Goal: Information Seeking & Learning: Check status

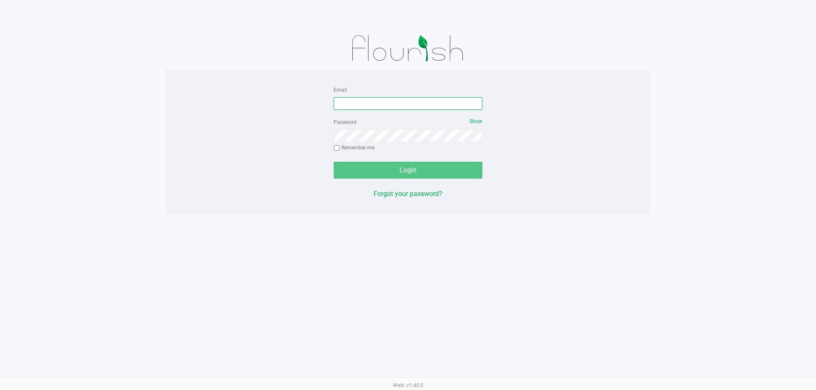
click at [361, 106] on input "Email" at bounding box center [407, 103] width 149 height 13
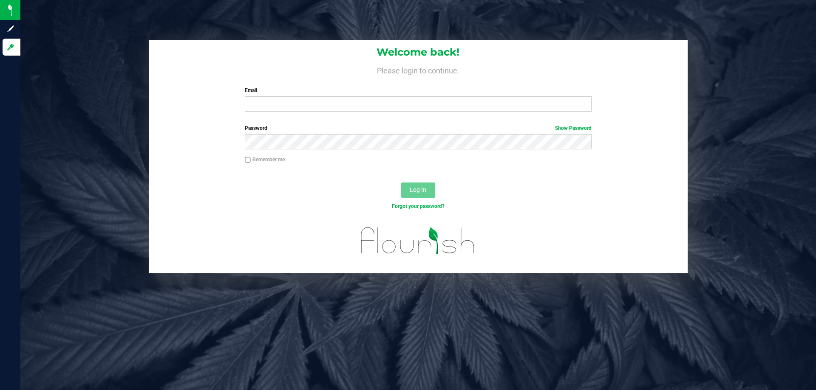
click at [377, 113] on div "Welcome back! Please login to continue. Email Required Please format your email…" at bounding box center [418, 79] width 539 height 79
click at [372, 106] on input "Email" at bounding box center [418, 103] width 346 height 15
type input "[EMAIL_ADDRESS][DOMAIN_NAME]"
click at [401, 183] on button "Log In" at bounding box center [418, 190] width 34 height 15
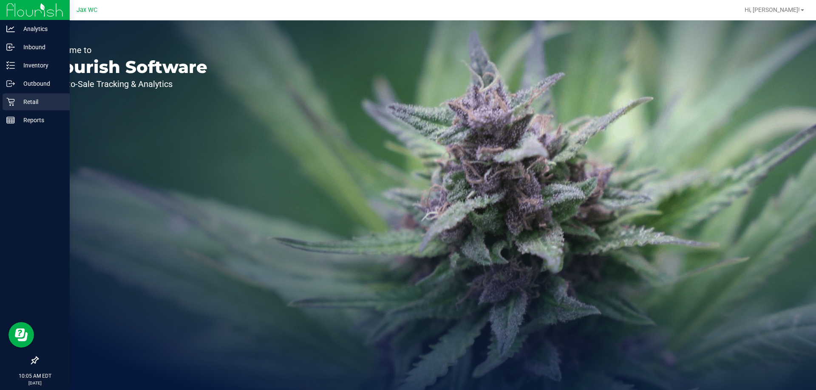
click at [28, 101] on p "Retail" at bounding box center [40, 102] width 51 height 10
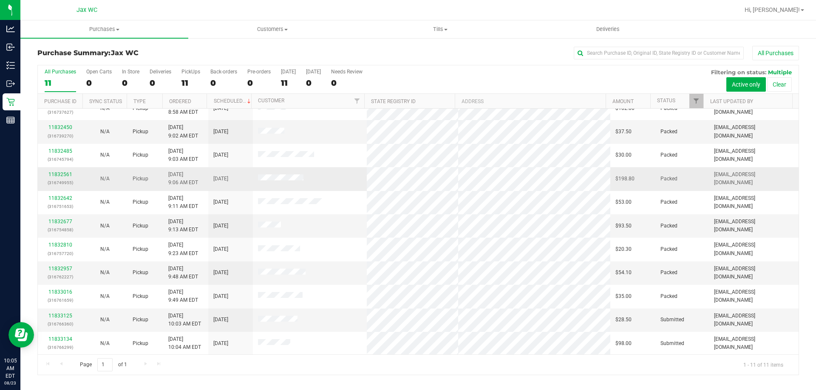
scroll to position [12, 0]
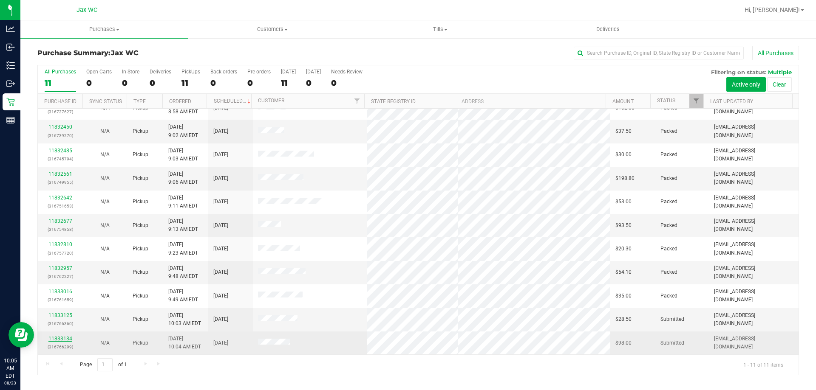
click at [54, 341] on link "11833134" at bounding box center [60, 339] width 24 height 6
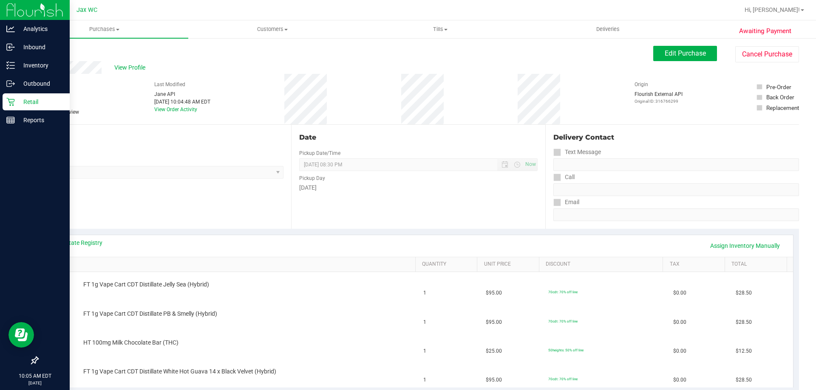
click at [14, 102] on icon at bounding box center [10, 102] width 8 height 8
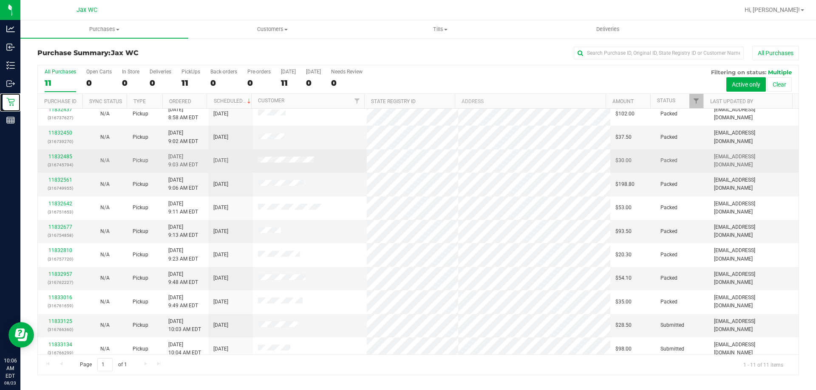
scroll to position [12, 0]
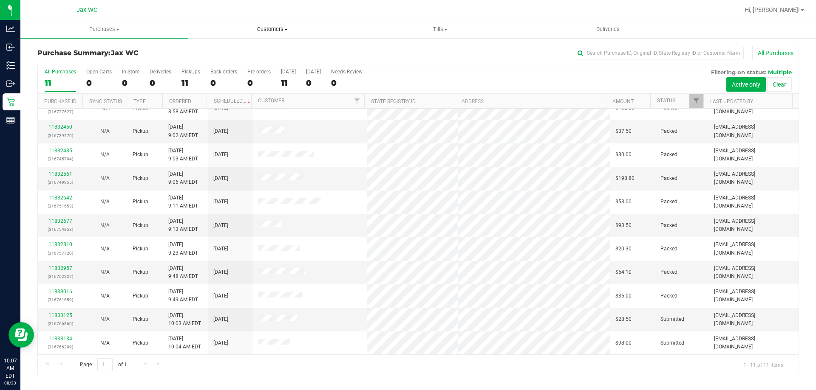
click at [260, 31] on span "Customers" at bounding box center [272, 29] width 167 height 8
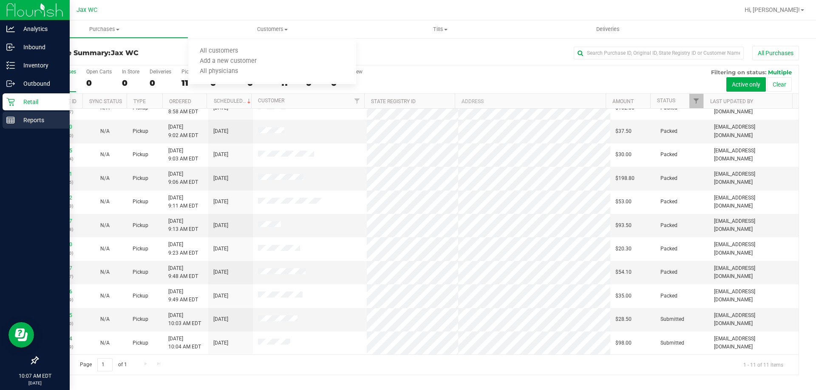
click at [9, 119] on line at bounding box center [9, 121] width 0 height 4
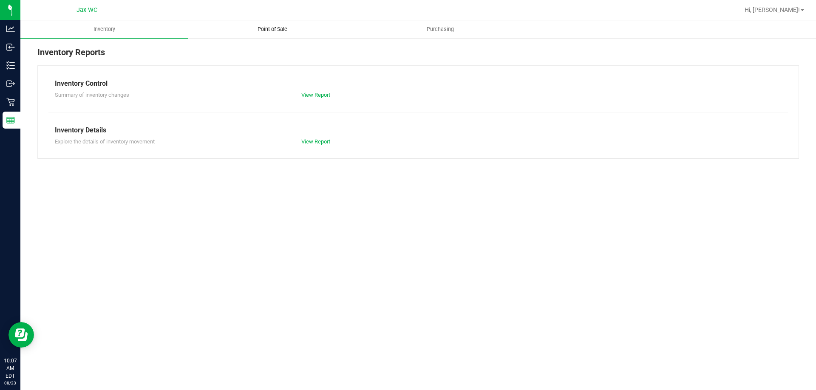
click at [271, 31] on span "Point of Sale" at bounding box center [272, 29] width 53 height 8
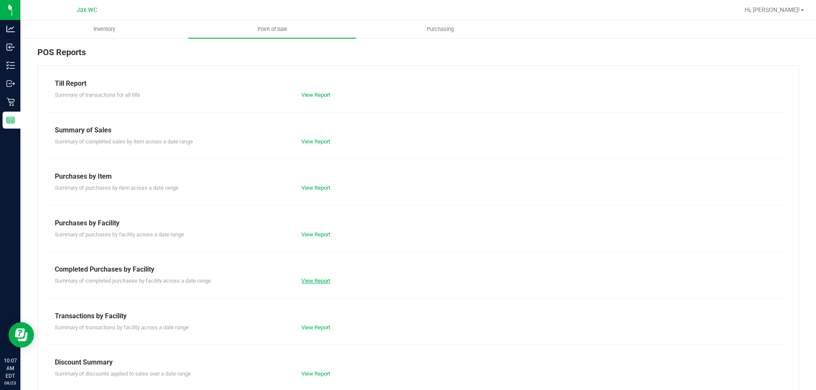
click at [323, 279] on link "View Report" at bounding box center [315, 281] width 29 height 6
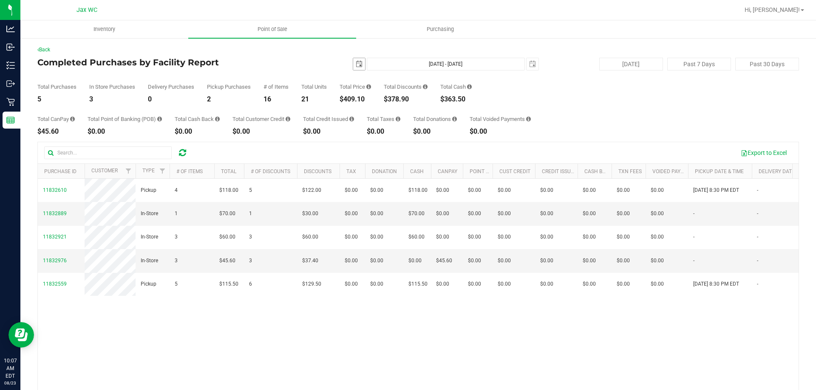
click at [353, 68] on span "select" at bounding box center [359, 64] width 12 height 12
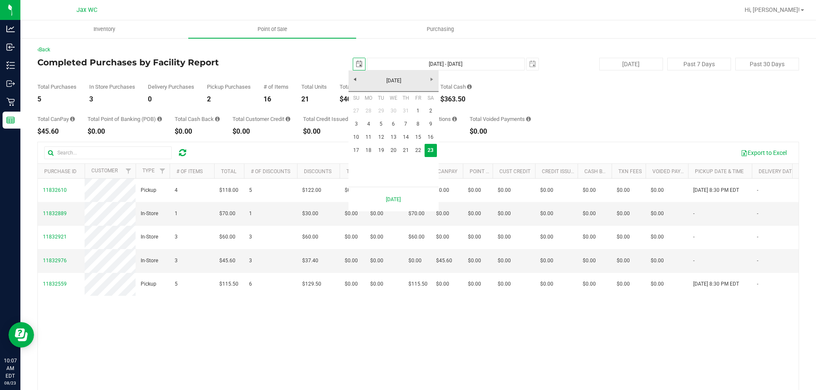
scroll to position [0, 21]
click at [418, 154] on link "22" at bounding box center [418, 150] width 12 height 13
type input "[DATE]"
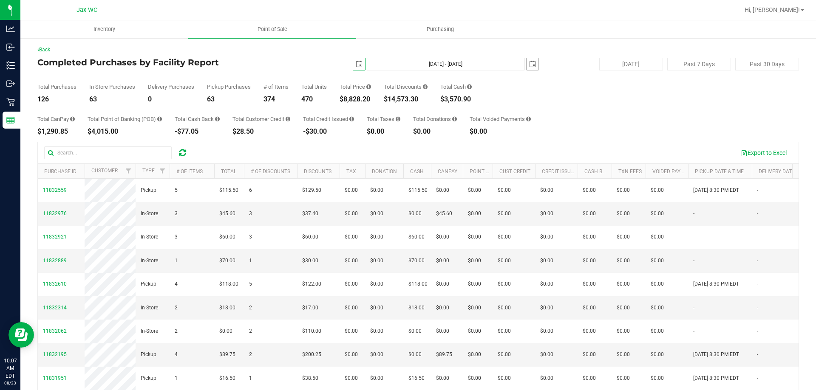
click at [529, 65] on span "select" at bounding box center [532, 64] width 7 height 7
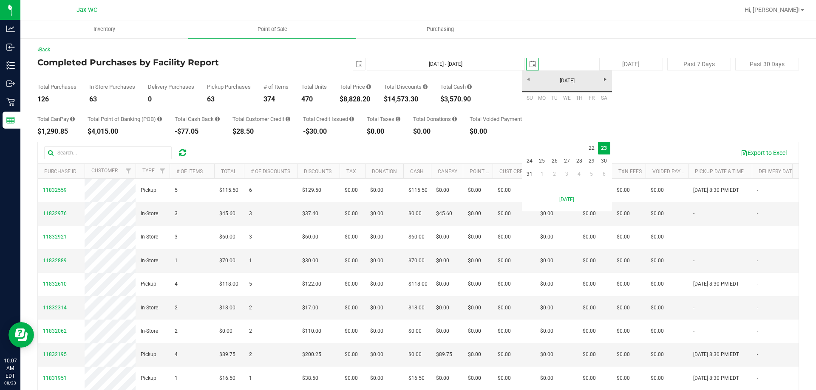
scroll to position [0, 21]
click at [590, 148] on link "22" at bounding box center [591, 148] width 12 height 13
type input "[DATE] - [DATE]"
type input "[DATE]"
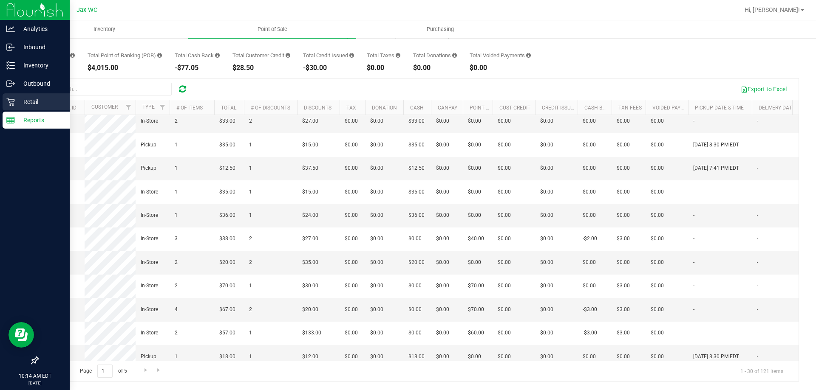
click at [10, 101] on icon at bounding box center [10, 102] width 8 height 8
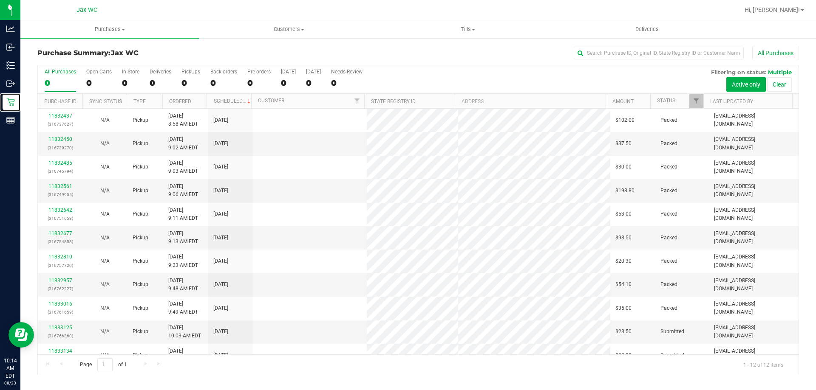
scroll to position [36, 0]
